Goal: Task Accomplishment & Management: Use online tool/utility

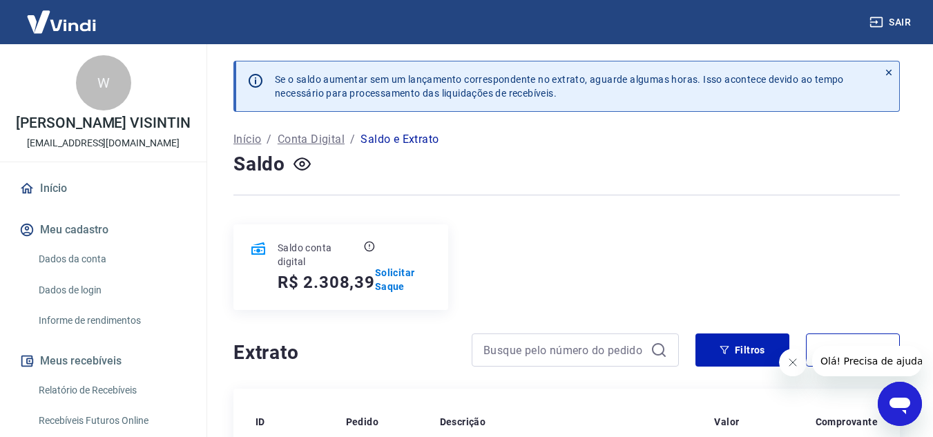
scroll to position [69, 0]
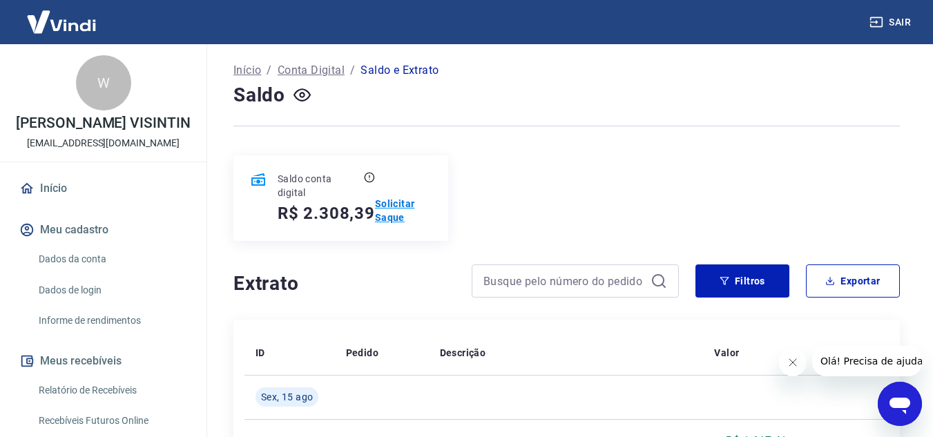
click at [388, 210] on p "Solicitar Saque" at bounding box center [403, 211] width 57 height 28
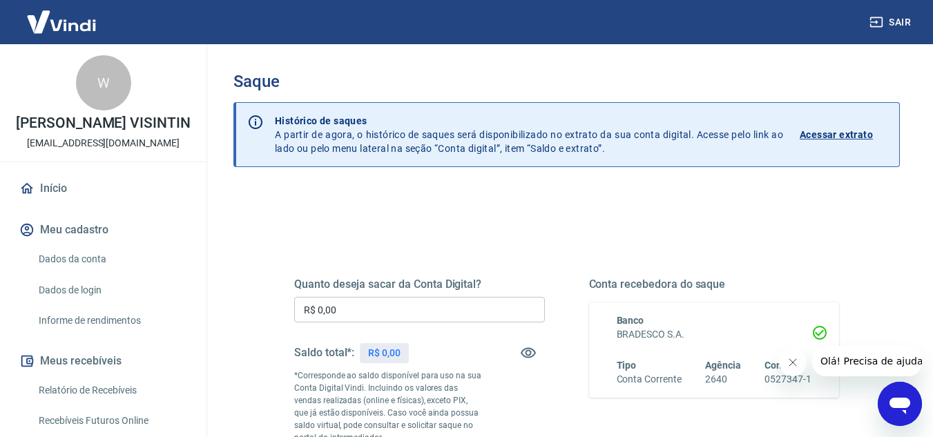
scroll to position [69, 0]
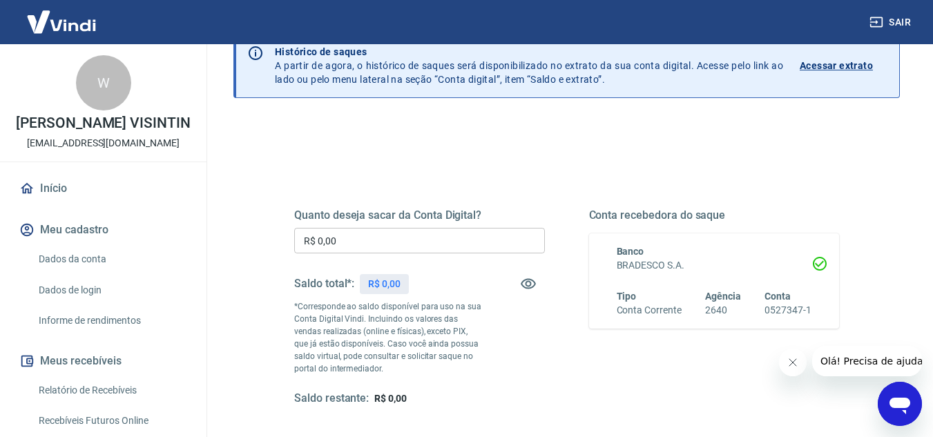
click at [374, 244] on input "R$ 0,00" at bounding box center [419, 241] width 251 height 26
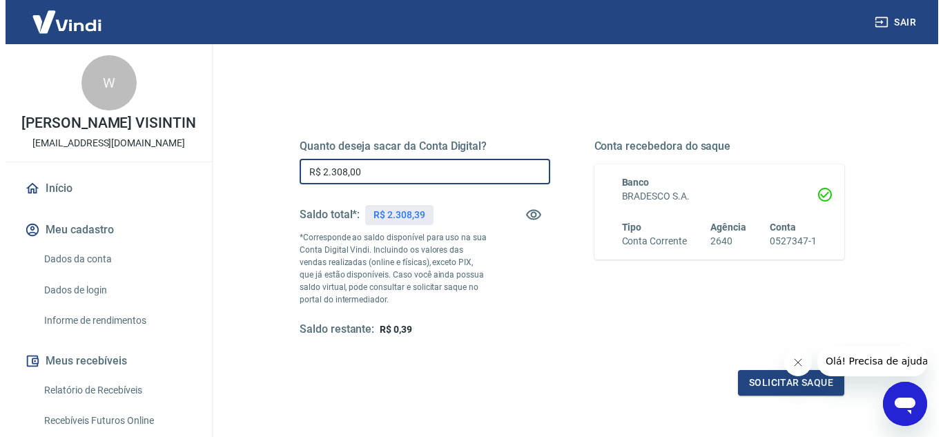
scroll to position [207, 0]
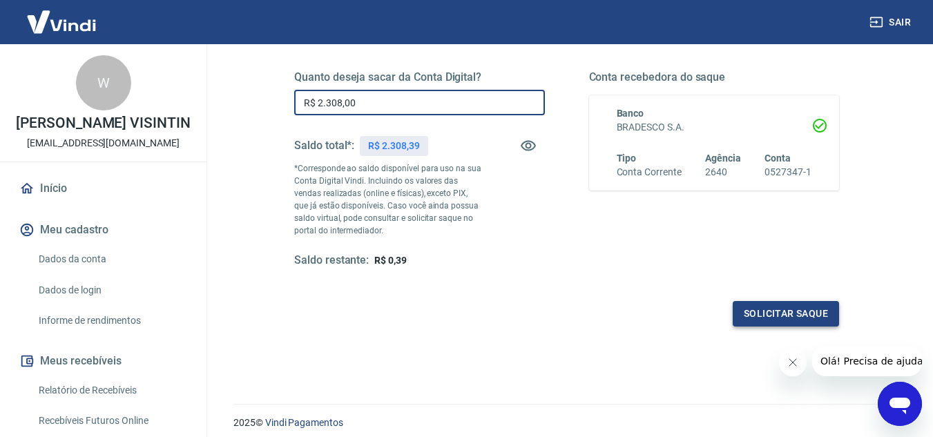
type input "R$ 2.308,00"
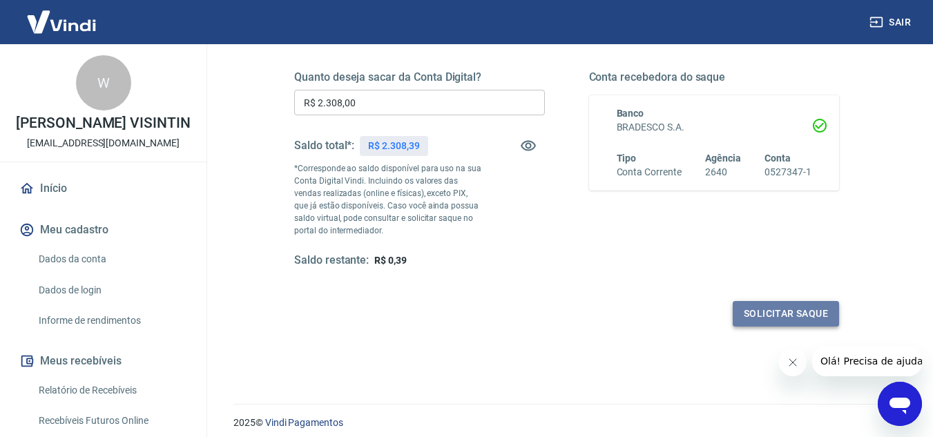
click at [789, 317] on button "Solicitar saque" at bounding box center [786, 314] width 106 height 26
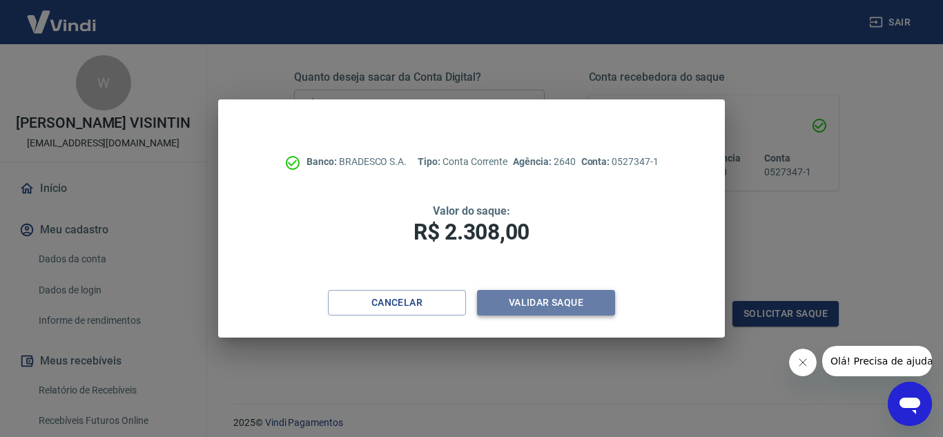
click at [539, 303] on button "Validar saque" at bounding box center [546, 303] width 138 height 26
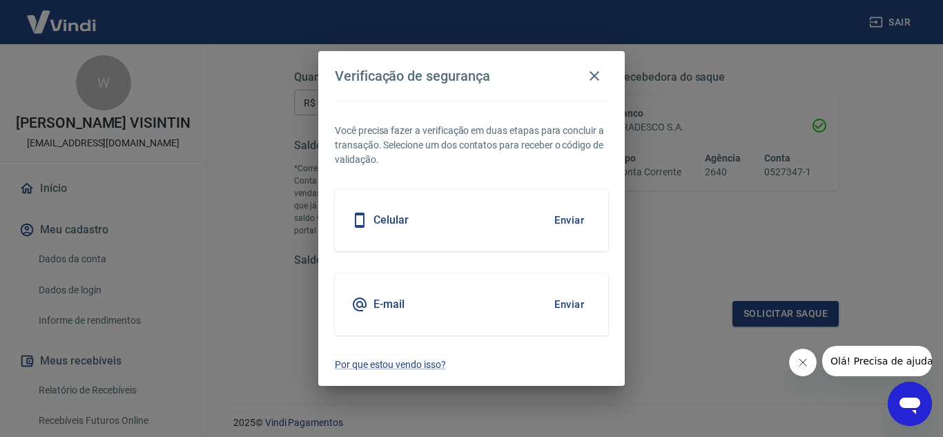
click at [443, 306] on div "E-mail Enviar" at bounding box center [471, 304] width 273 height 62
click at [576, 300] on button "Enviar" at bounding box center [569, 304] width 45 height 29
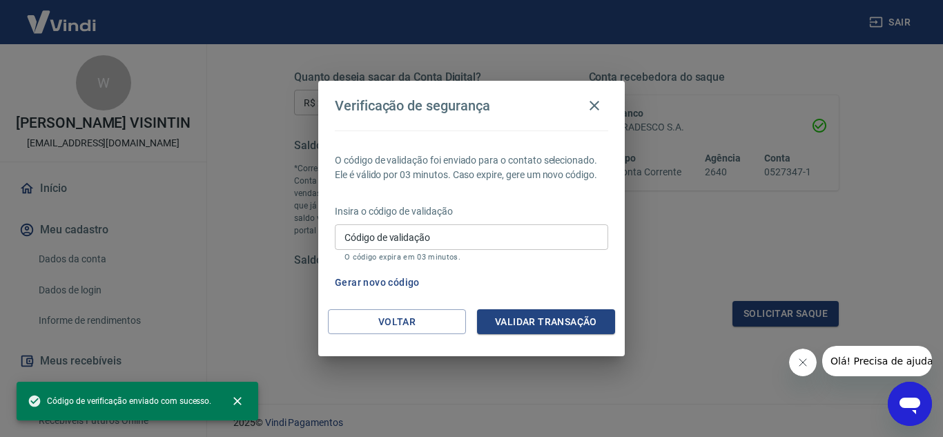
click at [374, 239] on input "Código de validação" at bounding box center [471, 237] width 273 height 26
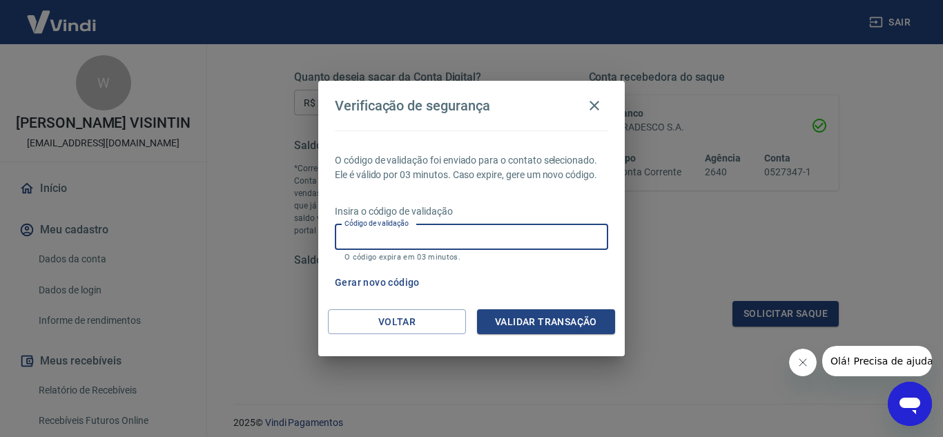
paste input "858935"
type input "858935"
click at [542, 322] on button "Validar transação" at bounding box center [546, 322] width 138 height 26
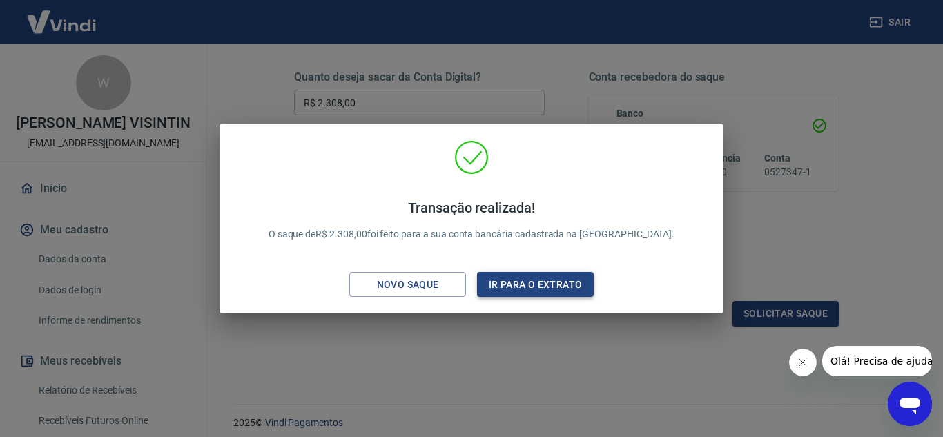
click at [536, 287] on button "Ir para o extrato" at bounding box center [535, 285] width 117 height 26
